Goal: Information Seeking & Learning: Check status

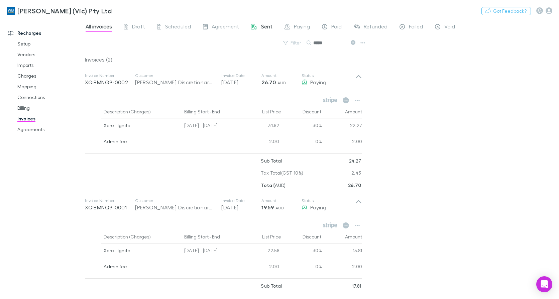
drag, startPoint x: 336, startPoint y: 44, endPoint x: 266, endPoint y: 27, distance: 72.4
click at [266, 28] on div "All invoices Draft Scheduled Agreement Sent Paying Paid Refunded Failed Void Fi…" at bounding box center [322, 159] width 474 height 280
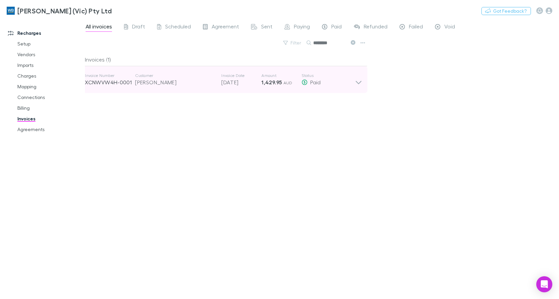
click at [361, 83] on icon at bounding box center [358, 79] width 7 height 13
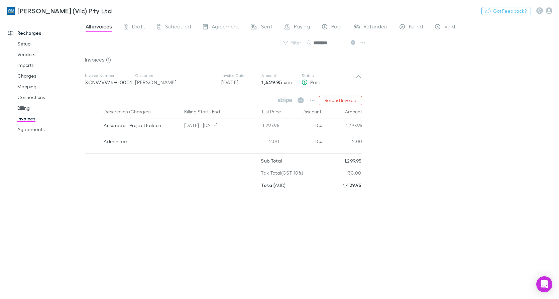
drag, startPoint x: 330, startPoint y: 41, endPoint x: 225, endPoint y: 43, distance: 104.9
click at [227, 44] on div "Filter Search ********" at bounding box center [226, 45] width 282 height 15
type input "*****"
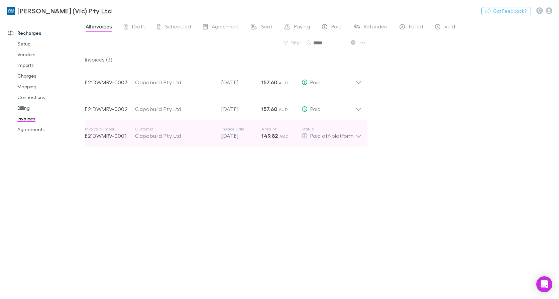
click at [358, 136] on icon at bounding box center [359, 135] width 6 height 3
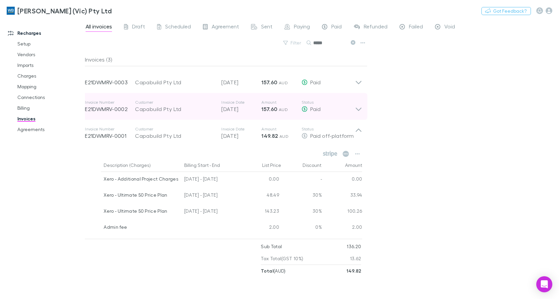
click at [357, 108] on icon at bounding box center [358, 106] width 7 height 13
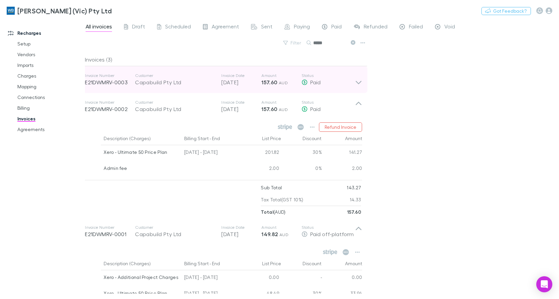
click at [355, 86] on icon at bounding box center [358, 79] width 7 height 13
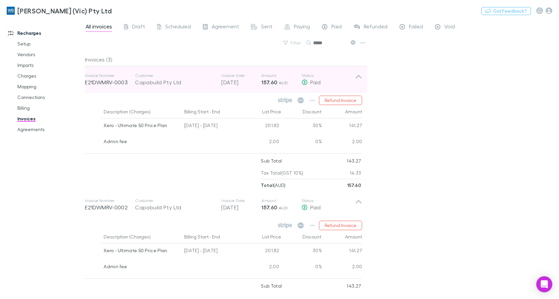
drag, startPoint x: 355, startPoint y: 85, endPoint x: 325, endPoint y: 92, distance: 30.7
click at [356, 84] on icon at bounding box center [358, 79] width 7 height 13
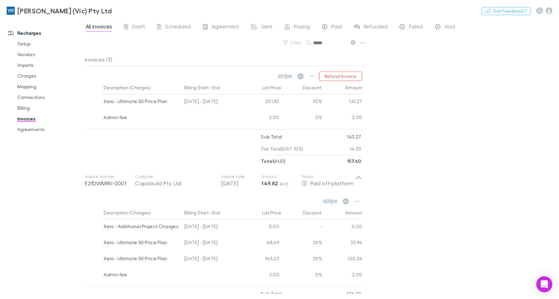
scroll to position [82, 0]
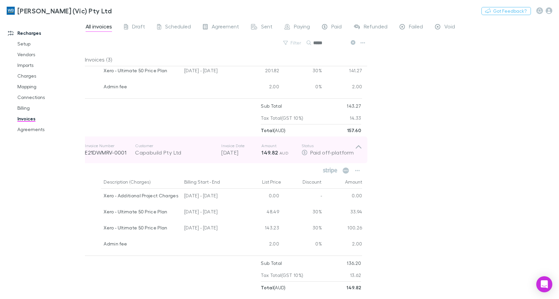
click at [360, 149] on icon at bounding box center [358, 149] width 7 height 13
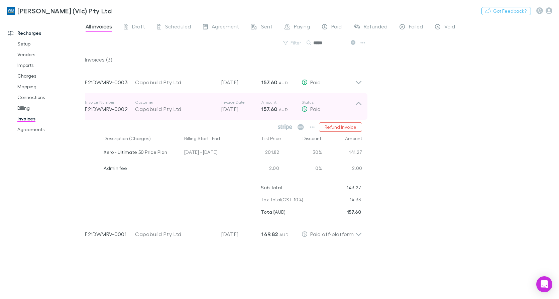
scroll to position [0, 0]
